Goal: Navigation & Orientation: Find specific page/section

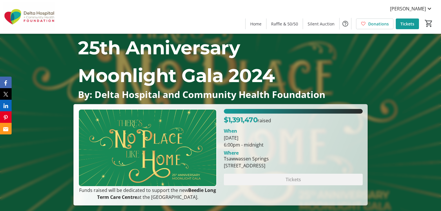
scroll to position [1426, 0]
